Goal: Information Seeking & Learning: Learn about a topic

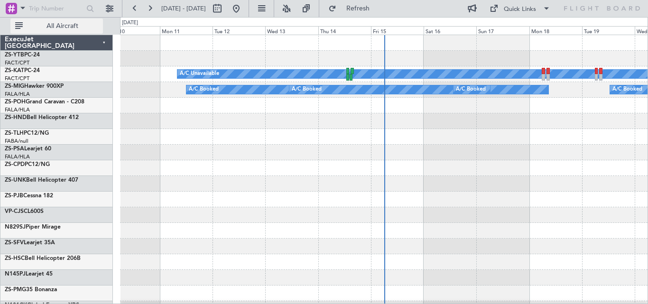
click at [68, 27] on span "All Aircraft" at bounding box center [62, 26] width 75 height 7
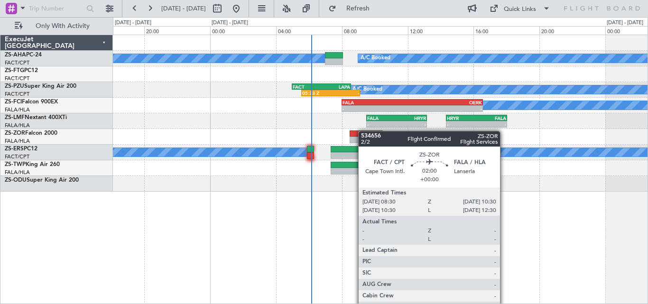
click at [363, 131] on div at bounding box center [365, 133] width 33 height 7
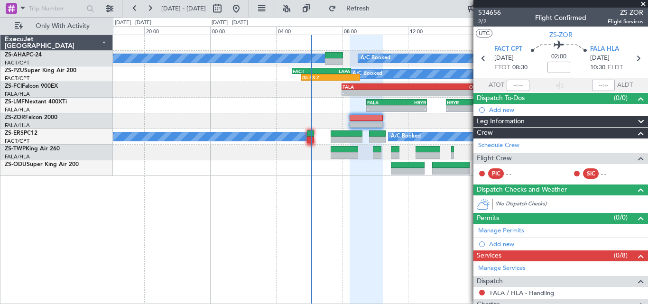
click at [644, 5] on span at bounding box center [642, 4] width 9 height 9
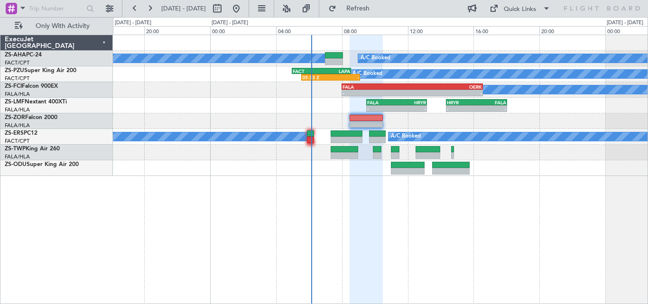
type input "0"
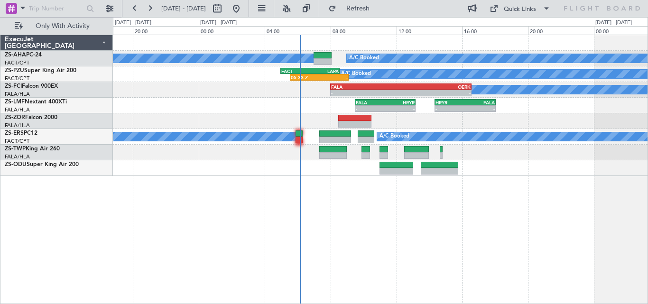
click at [350, 97] on div "A/C Booked A/C Booked - - FALA 08:00 Z OERK 16:35 Z OERK 04:50 Z FALA 12:40 Z -…" at bounding box center [380, 90] width 534 height 16
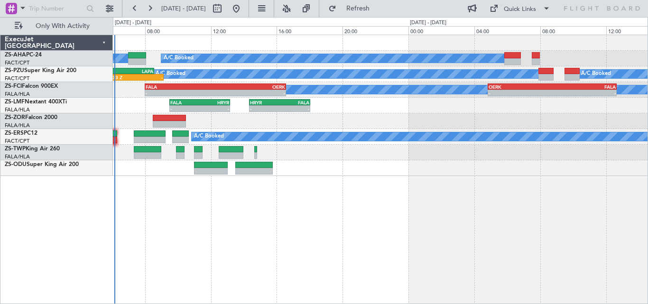
click at [409, 163] on div "A/C Booked A/C Booked A/C Booked 05:33 Z - FACT 05:00 Z LAPA 08:35 Z A/C Booked…" at bounding box center [380, 105] width 534 height 141
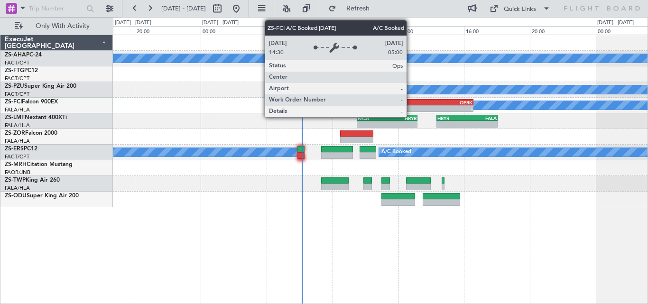
click at [598, 102] on div "A/C Booked" at bounding box center [558, 105] width 238 height 9
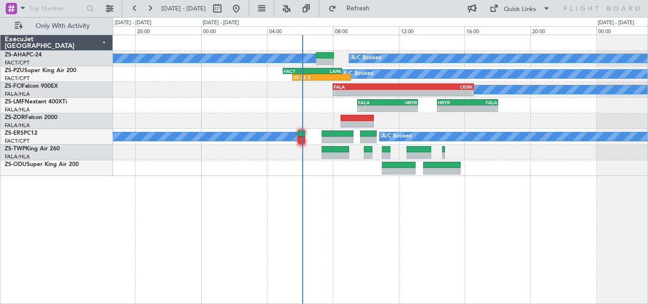
click at [501, 144] on div "A/C Booked A/C Booked" at bounding box center [380, 137] width 534 height 16
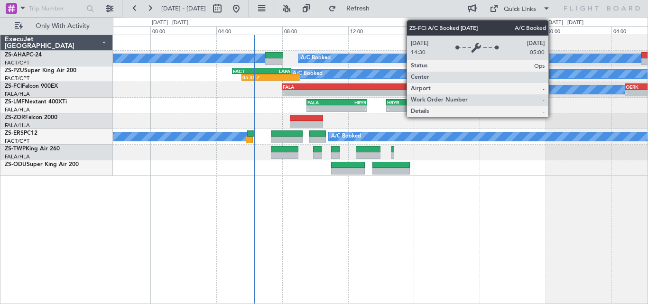
click at [526, 87] on div "A/C Booked" at bounding box center [507, 89] width 239 height 9
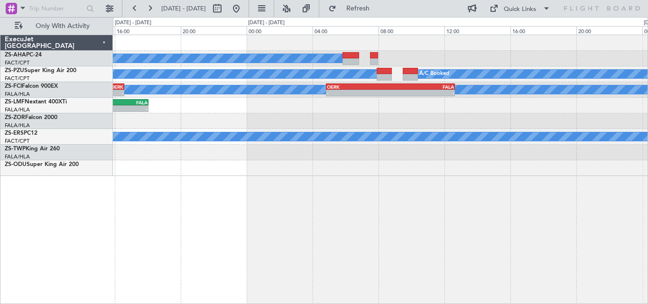
click at [254, 230] on div "A/C Booked - - FALA 07:30 Z FMMI 10:50 Z A/C Booked A/C Booked A/C Booked 05:33…" at bounding box center [380, 169] width 535 height 269
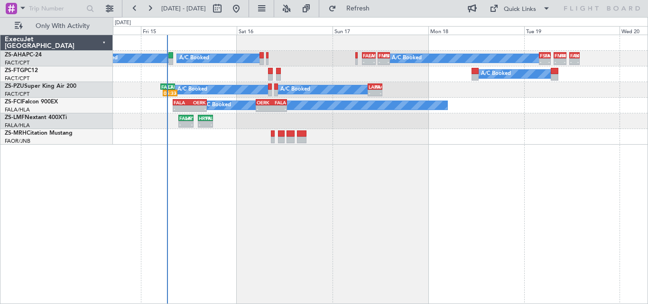
click at [626, 173] on div "A/C Booked - - FALA 07:30 Z FMMI 10:50 Z - - FMMI 11:25 Z FSIA 14:25 Z A/C Book…" at bounding box center [380, 169] width 535 height 269
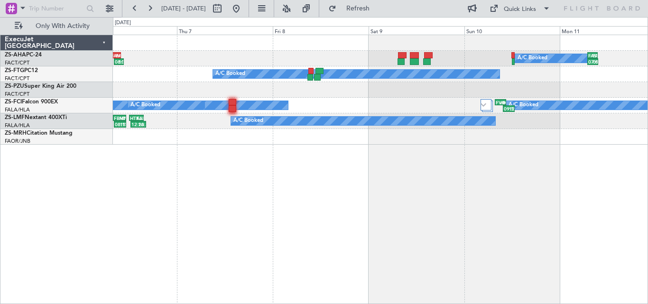
click at [647, 183] on div "07:02 Z 09:40 Z FASZ 07:00 Z FACT 09:35 Z A/C Booked 08:18 Z 10:40 Z FAMN 07:20…" at bounding box center [324, 160] width 648 height 287
click at [581, 164] on div "07:02 Z 09:40 Z FASZ 07:00 Z FACT 09:35 Z A/C Booked 08:18 Z 10:40 Z FAMN 07:20…" at bounding box center [380, 169] width 535 height 269
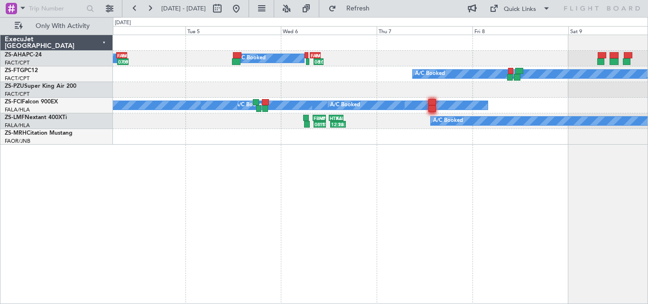
click at [561, 194] on div "08:18 Z 10:40 Z FAMN 07:20 Z FACT 10:00 Z A/C Booked 07:00 Z 09:50 Z FAMN 06:50…" at bounding box center [380, 169] width 535 height 269
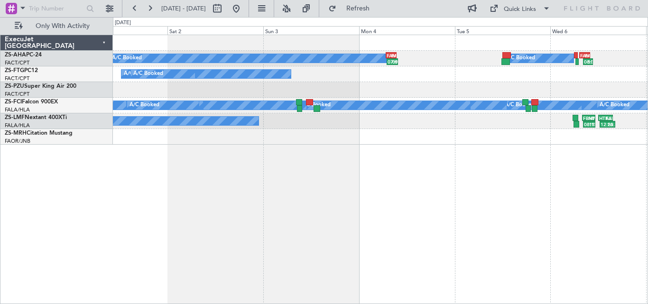
click at [555, 245] on div "08:18 Z 10:40 Z FAMN 07:20 Z FACT 10:00 Z A/C Booked 07:00 Z 09:50 Z FAMN 06:50…" at bounding box center [380, 169] width 535 height 269
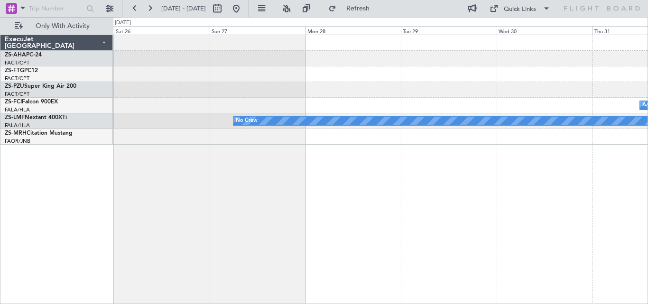
click at [640, 208] on div "A/C Booked A/C Booked A/C Booked A/C Booked A/C Booked A/C Booked A/C Booked A/…" at bounding box center [380, 169] width 535 height 269
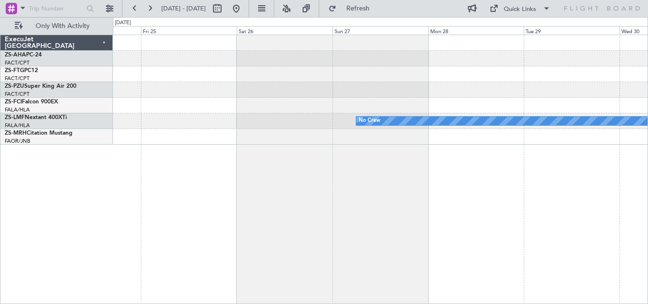
click at [647, 167] on div "A/C Booked No Crew ExecuJet [GEOGRAPHIC_DATA] ZS-AHA PC-24 FACT/CPT [GEOGRAPHIC…" at bounding box center [324, 160] width 648 height 287
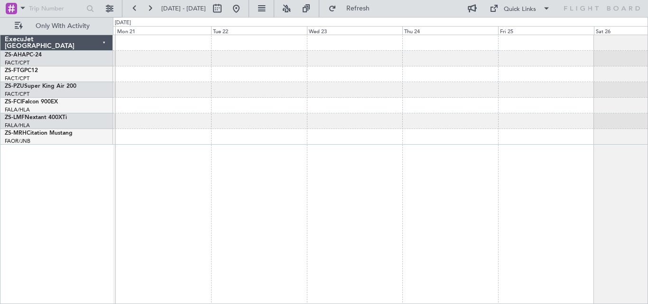
click at [608, 160] on div "No Crew" at bounding box center [380, 169] width 535 height 269
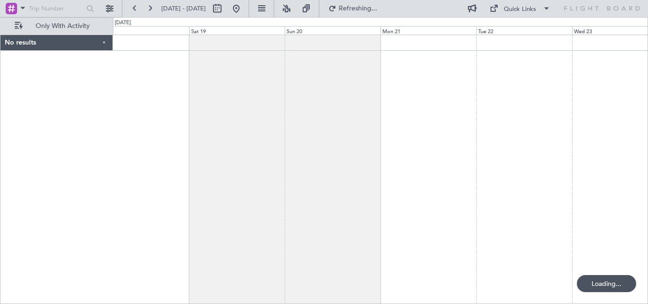
click at [306, 191] on div at bounding box center [380, 169] width 535 height 269
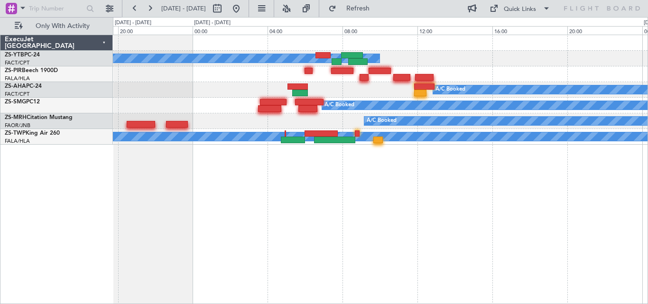
click at [367, 154] on div "A/C Booked FAOR 07:25 Z FVFA 09:45 Z A/C Booked FAMN 06:50 Z FABW 08:55 Z A/C B…" at bounding box center [380, 169] width 535 height 269
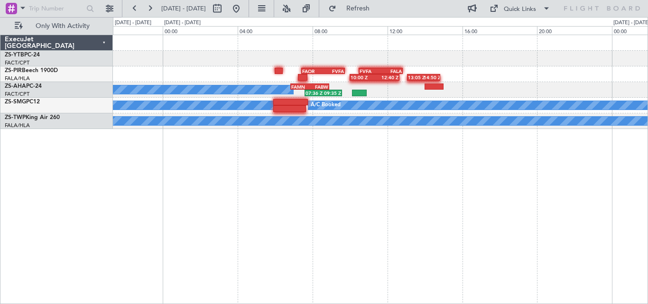
click at [46, 190] on div "FAOR 07:25 Z FVFA 09:45 Z 10:00 Z 12:40 Z FVFA 10:30 Z FALA 12:50 Z 13:05 Z 14:…" at bounding box center [324, 160] width 648 height 287
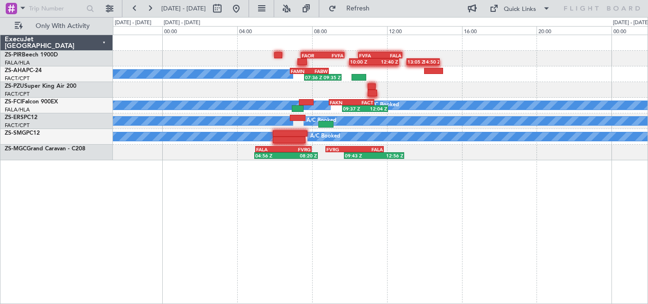
click at [460, 189] on div "10:00 Z 12:40 Z FAOR 07:25 Z FVFA 09:45 Z 13:05 Z 14:50 Z FVFA 10:30 Z FALA 12:…" at bounding box center [380, 169] width 535 height 269
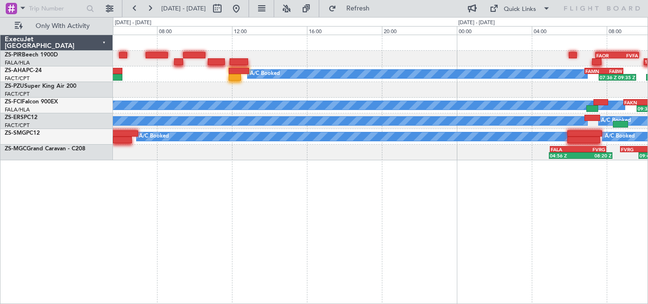
click at [467, 195] on div "10:00 Z 12:40 Z FAOR 07:25 Z FVFA 09:45 Z FVFA 10:30 Z FALA 12:50 Z 13:05 Z 14:…" at bounding box center [380, 169] width 535 height 269
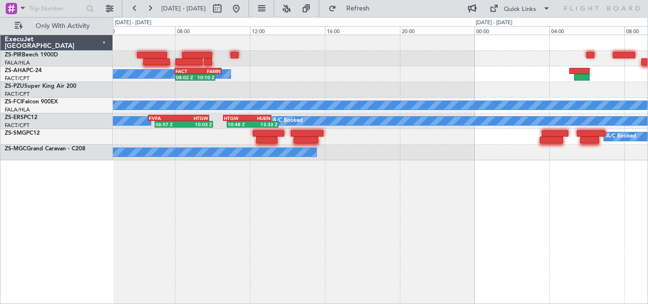
click at [549, 168] on div "A/C Booked 08:02 Z 10:10 Z FACT 08:00 Z FAMN 10:30 Z A/C Booked A/C Booked A/C …" at bounding box center [380, 169] width 535 height 269
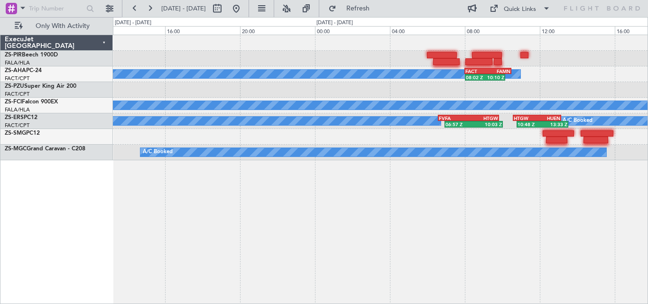
click at [647, 191] on div "A/C Booked 08:02 Z 10:10 Z FACT 08:00 Z FAMN 10:30 Z A/C Booked A/C Booked A/C …" at bounding box center [324, 160] width 648 height 287
click at [603, 221] on div "A/C Booked 08:02 Z 10:10 Z FACT 08:00 Z FAMN 10:30 Z A/C Booked A/C Booked A/C …" at bounding box center [380, 169] width 535 height 269
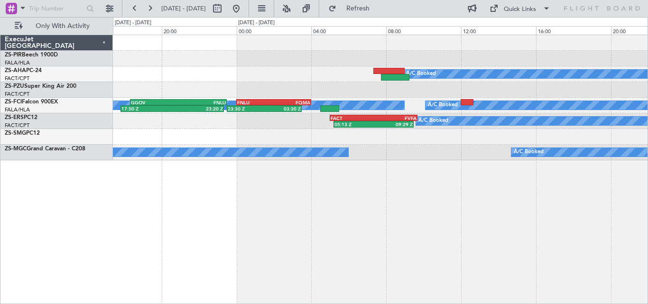
click at [567, 169] on div "A/C Booked A/C Booked A/C Booked FNLU 00:00 Z FQMA 04:00 Z 23:30 Z 03:30 Z A/C …" at bounding box center [380, 169] width 535 height 269
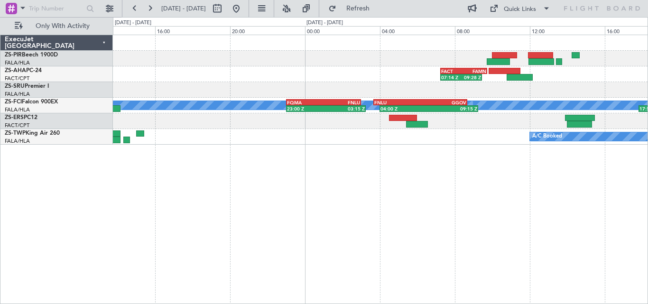
click at [646, 192] on div "FACT 07:15 Z FAMN 09:45 Z 07:14 Z 09:28 Z A/C Booked A/C Booked 17:50 Z 23:20 Z…" at bounding box center [380, 169] width 535 height 269
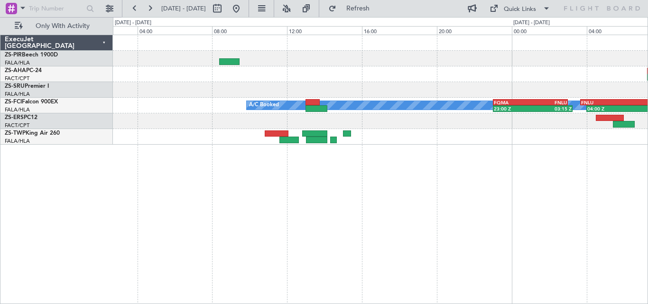
click at [567, 190] on div "FACT 07:15 Z FAMN 09:45 Z 07:14 Z 09:28 Z A/C Booked 04:00 Z 09:15 Z FNLU 03:40…" at bounding box center [380, 169] width 535 height 269
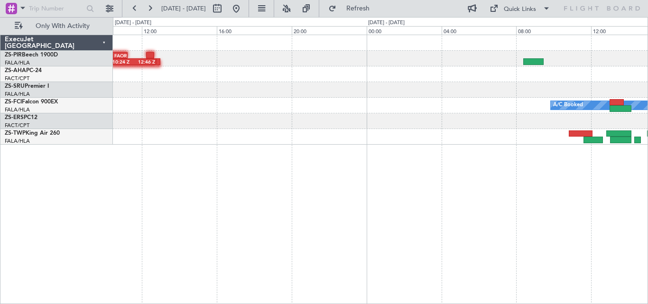
click at [644, 188] on div "10:24 Z 12:46 Z FVFA 08:50 Z FAOR 11:15 Z A/C Booked A/C Booked A/C Booked A/C …" at bounding box center [380, 169] width 535 height 269
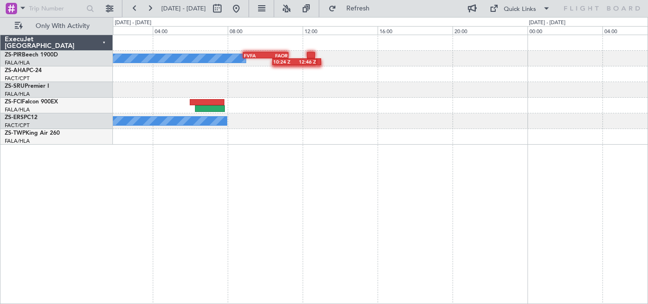
click at [631, 161] on div "10:24 Z 12:46 Z FVFA 08:50 Z FAOR 11:15 Z A/C Booked A/C Booked A/C Booked A/C …" at bounding box center [380, 169] width 535 height 269
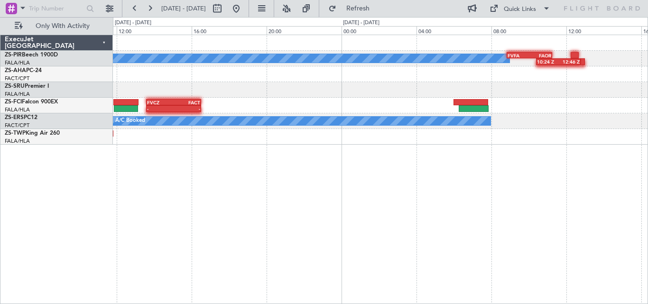
click at [558, 162] on div "10:24 Z 12:46 Z FVFA 08:50 Z FAOR 11:15 Z A/C Booked A/C Booked - - FVCZ 13:35 …" at bounding box center [380, 169] width 535 height 269
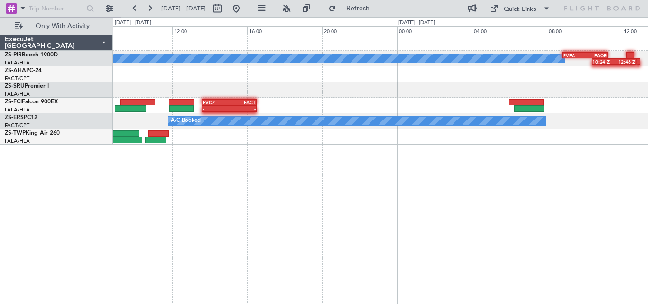
click at [602, 148] on div "10:24 Z 12:46 Z FVFA 08:50 Z FAOR 11:15 Z A/C Booked A/C Booked - - FVCZ 13:35 …" at bounding box center [380, 169] width 535 height 269
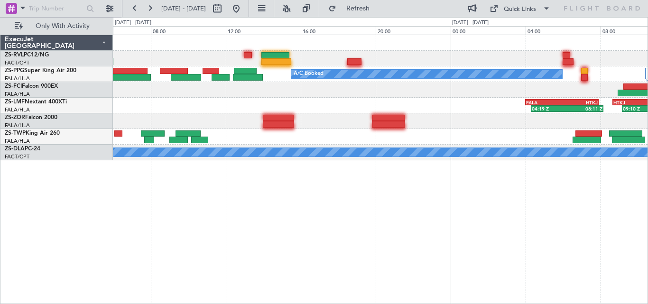
click at [507, 166] on div "A/C Booked A/C Booked - - FVCZ 13:35 Z FACT 16:30 Z 04:19 Z 08:11 Z FALA 04:00 …" at bounding box center [380, 169] width 535 height 269
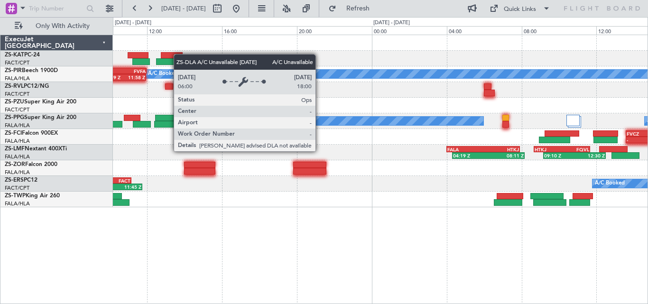
click at [477, 189] on div "06:48 Z 11:45 Z FVFA 06:20 Z FACT 11:10 Z A/C Booked A/C Booked" at bounding box center [380, 184] width 534 height 16
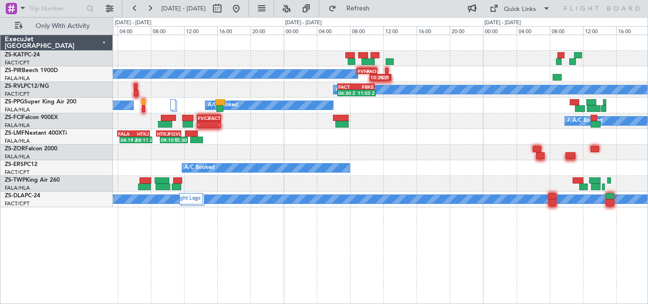
click at [48, 233] on div "A/C Booked FVFA 08:50 Z FAOR 11:15 Z 10:24 Z 12:46 Z FAKN 09:25 Z FVFA 12:00 Z …" at bounding box center [324, 160] width 648 height 287
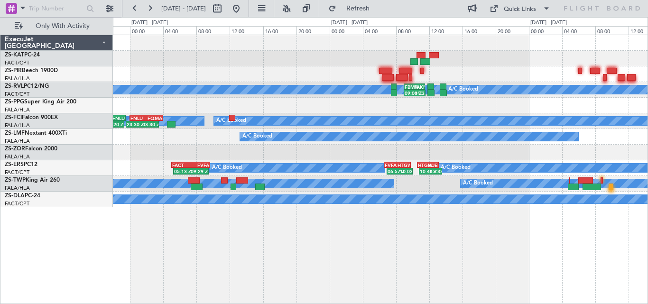
click at [0, 219] on html "[DATE] - [DATE] Refresh Quick Links Only With Activity A/C Unavailable A/C Book…" at bounding box center [324, 152] width 648 height 304
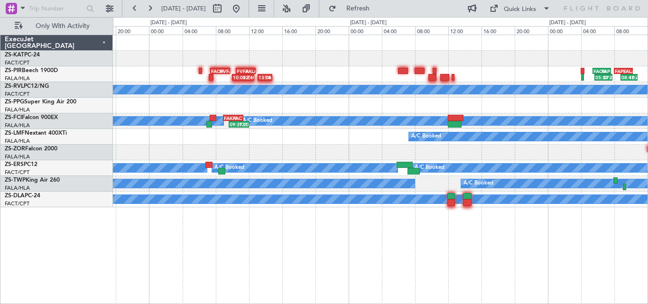
click at [0, 209] on html "[DATE] - [DATE] Refresh Quick Links Only With Activity FAOR 07:25 Z FVFA 09:45 …" at bounding box center [324, 152] width 648 height 304
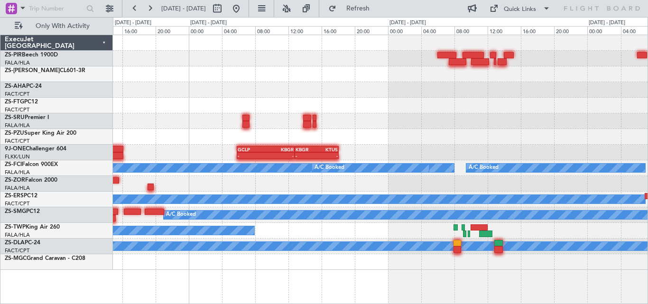
click at [8, 145] on div "A/C Booked A/C Booked - - GCLP 05:50 Z KBGR 12:45 Z - - KBGR 12:50 Z KTUS 18:05…" at bounding box center [324, 160] width 648 height 287
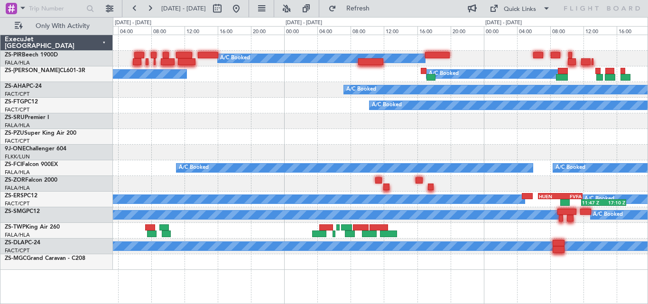
click at [0, 149] on html "[DATE] - [DATE] Refresh Quick Links Only With Activity A/C Booked A/C Booked A/…" at bounding box center [324, 152] width 648 height 304
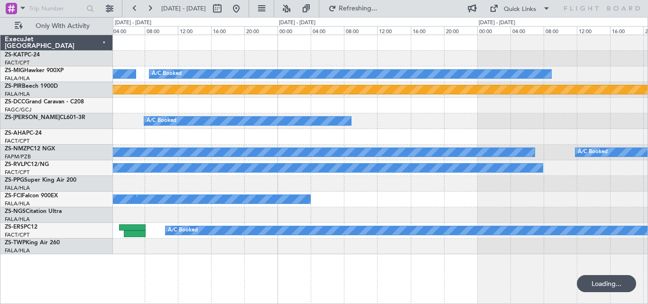
click at [47, 135] on div "A/C Booked A/C Booked Planned Maint Planned Maint Lanseria A/C Booked A/C Booke…" at bounding box center [324, 160] width 648 height 287
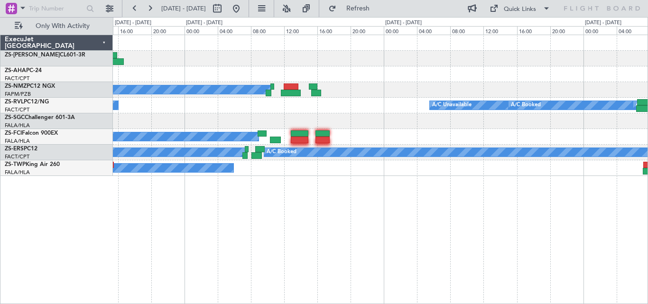
click at [107, 108] on div "A/C Booked A/C Booked A/C Booked A/C Booked A/C Booked A/C Unavailable A/C Book…" at bounding box center [324, 160] width 648 height 287
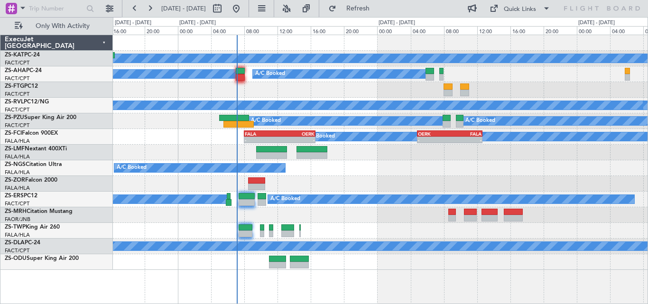
click at [294, 128] on div "A/C Booked A/C Booked" at bounding box center [380, 121] width 534 height 16
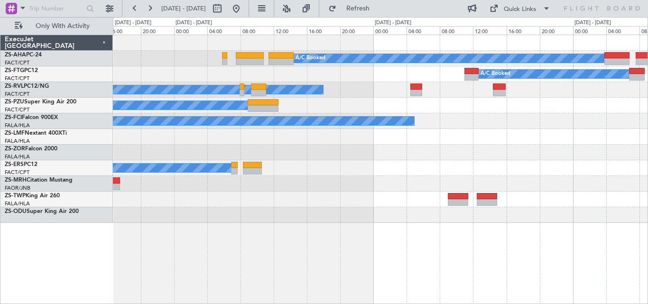
click at [307, 130] on div "A/C Booked A/C Booked A/C Booked A/C Unavailable A/C Booked A/C Booked A/C Book…" at bounding box center [324, 160] width 648 height 287
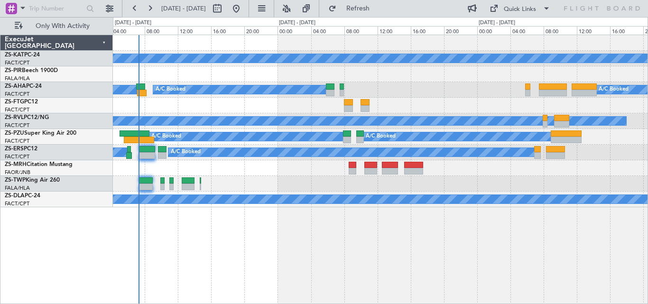
click at [647, 193] on div "A/C Unavailable A/C Booked A/C Booked A/C Booked A/C Booked A/C Unavailable A/C…" at bounding box center [324, 160] width 648 height 287
